Goal: Find specific page/section: Find specific page/section

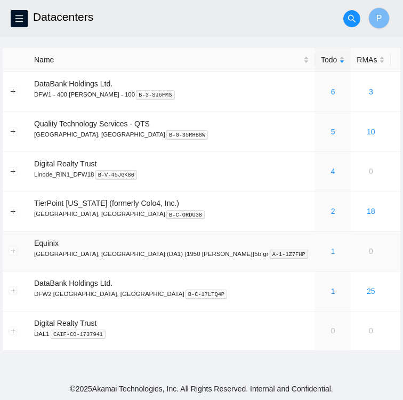
click at [331, 253] on link "1" at bounding box center [333, 251] width 4 height 9
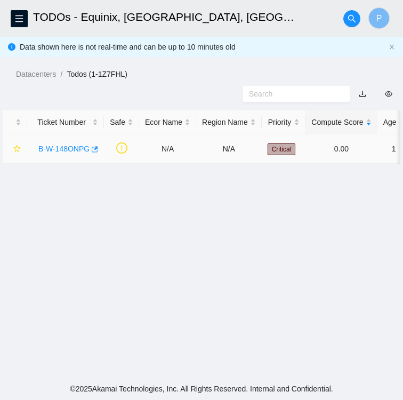
click at [71, 154] on div "B-W-148ONPG" at bounding box center [65, 148] width 65 height 17
click at [66, 152] on link "B-W-148ONPG" at bounding box center [63, 148] width 51 height 9
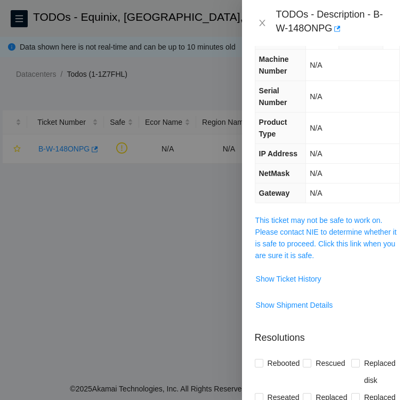
scroll to position [104, 0]
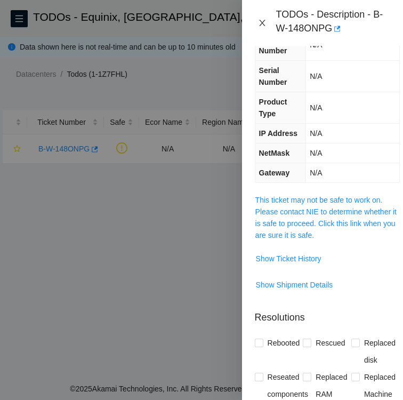
click at [261, 20] on icon "close" at bounding box center [262, 23] width 9 height 9
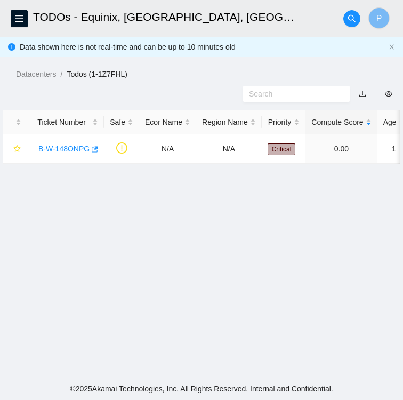
scroll to position [58, 0]
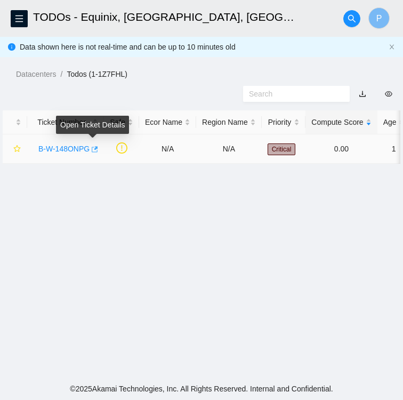
click at [94, 151] on icon "button" at bounding box center [93, 148] width 7 height 7
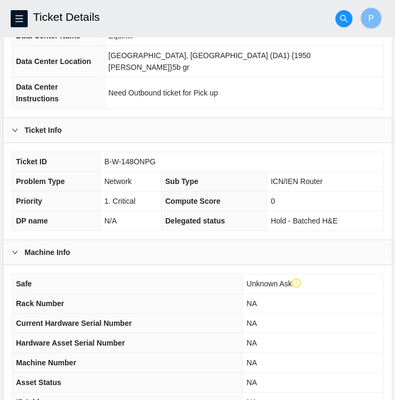
scroll to position [274, 0]
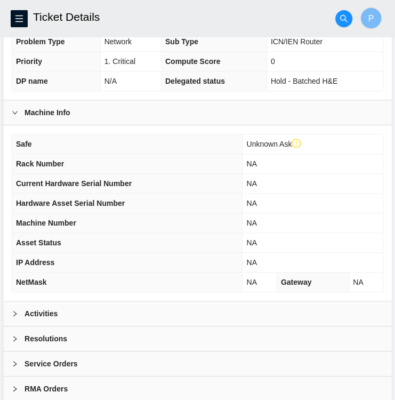
click at [117, 301] on div "Activities" at bounding box center [197, 313] width 388 height 25
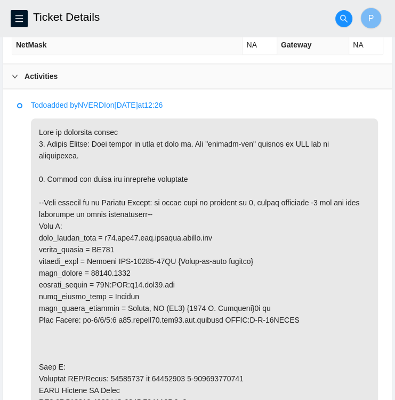
scroll to position [514, 0]
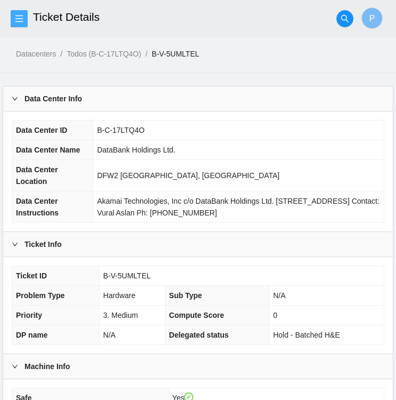
click at [16, 15] on icon "menu" at bounding box center [18, 18] width 7 height 7
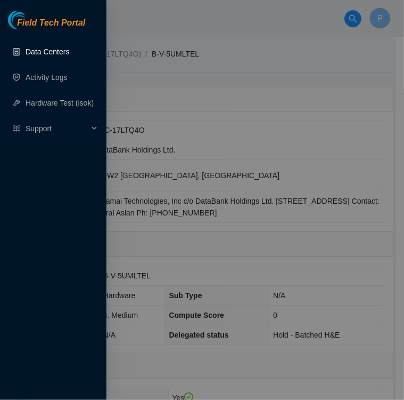
click at [55, 52] on link "Data Centers" at bounding box center [48, 51] width 44 height 9
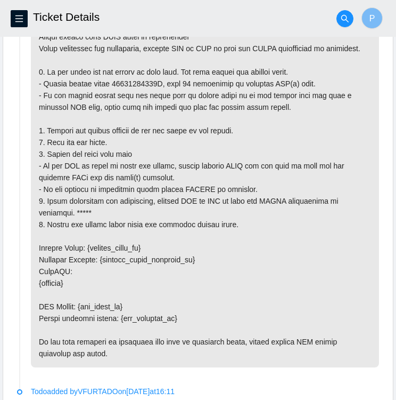
scroll to position [3309, 0]
